Goal: Entertainment & Leisure: Consume media (video, audio)

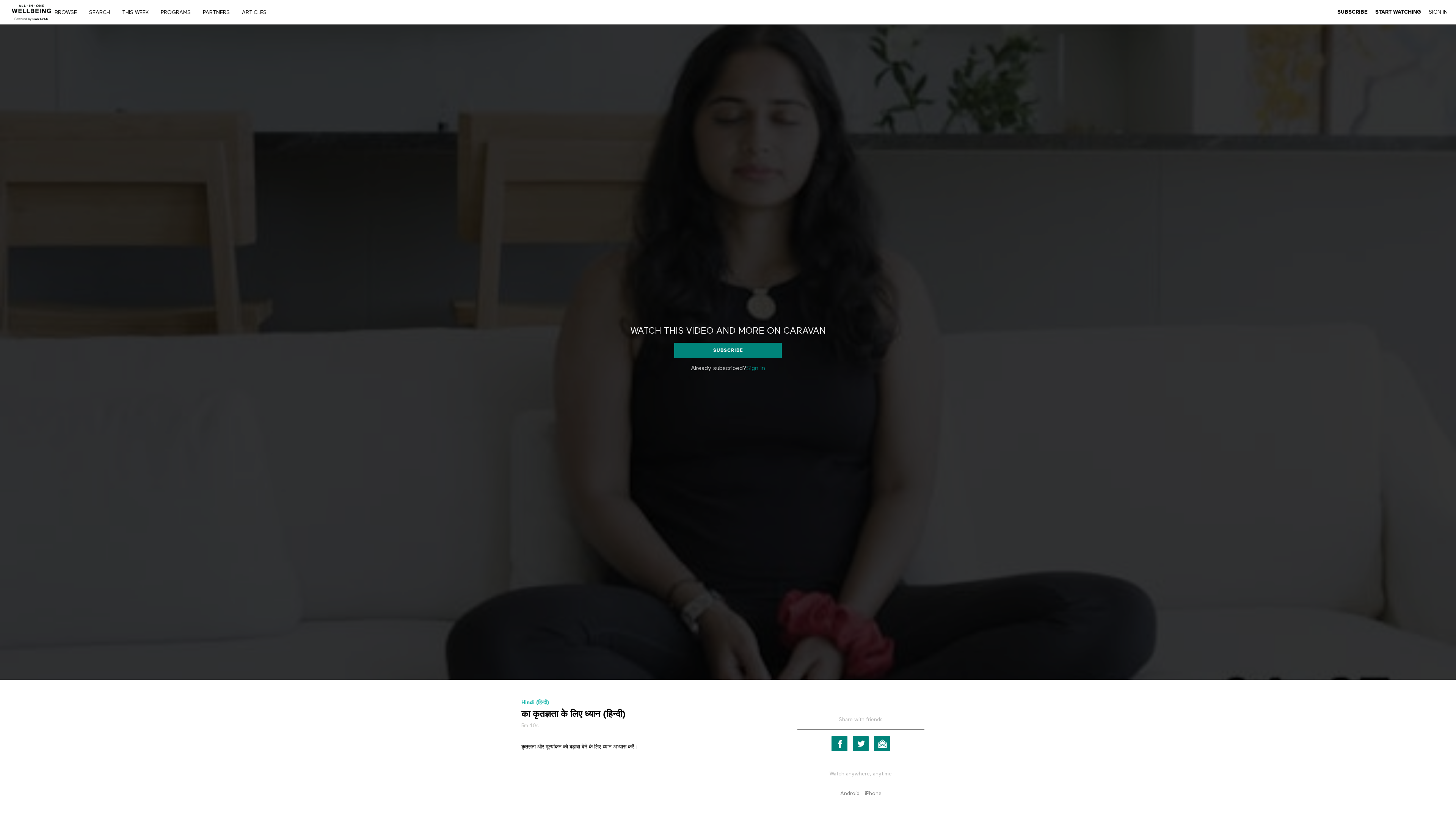
click at [31, 12] on img at bounding box center [31, 10] width 46 height 23
